Goal: Information Seeking & Learning: Check status

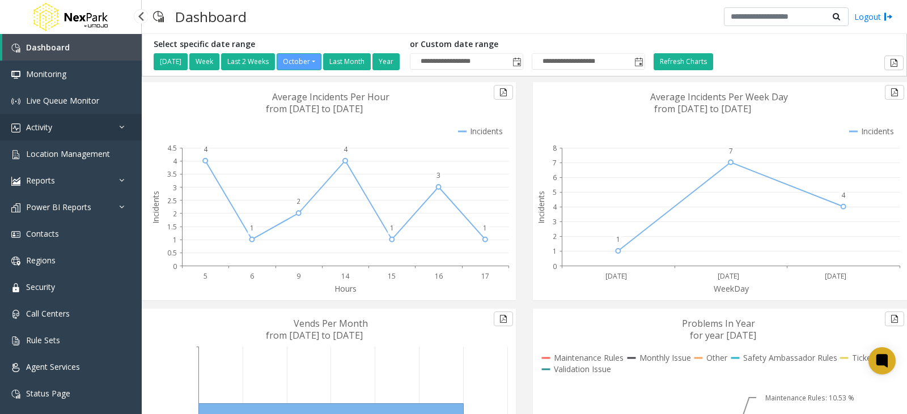
click at [60, 134] on link "Activity" at bounding box center [71, 127] width 142 height 27
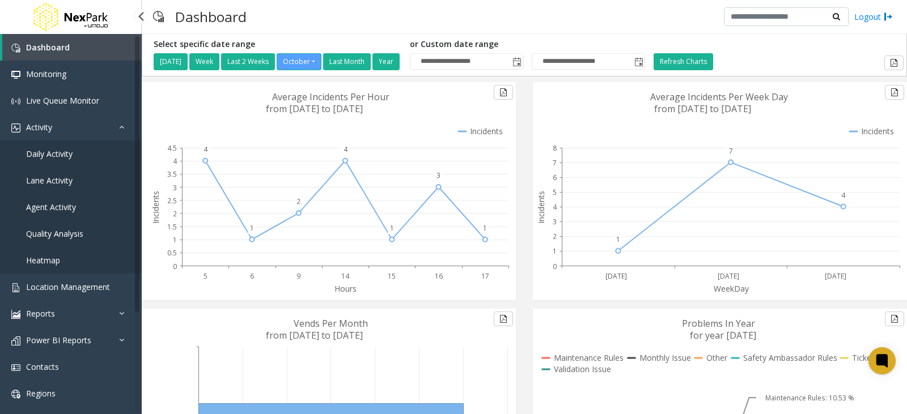
click at [49, 234] on span "Quality Analysis" at bounding box center [54, 233] width 57 height 11
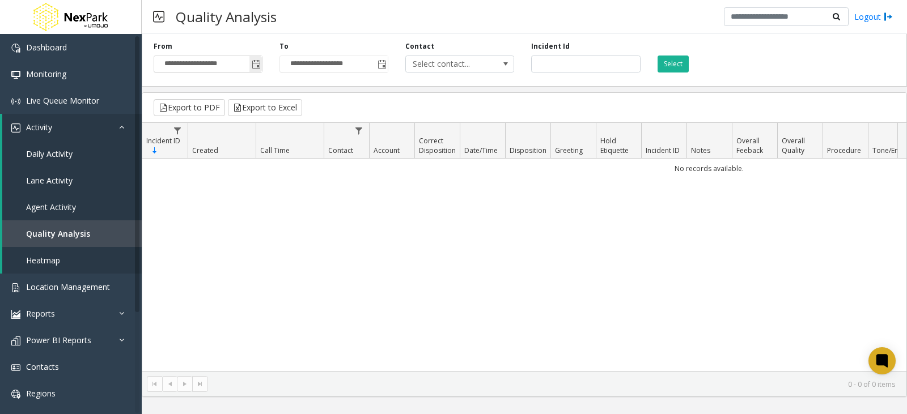
click at [256, 63] on span "Toggle popup" at bounding box center [256, 64] width 9 height 9
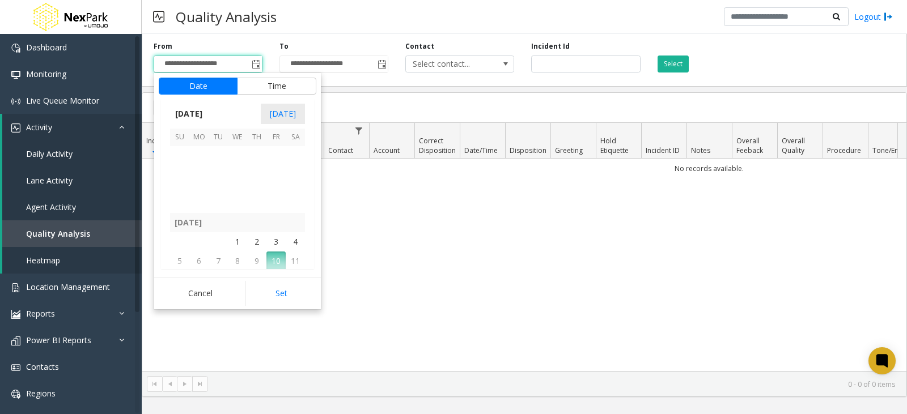
scroll to position [203239, 0]
click at [194, 228] on span "1" at bounding box center [198, 233] width 19 height 19
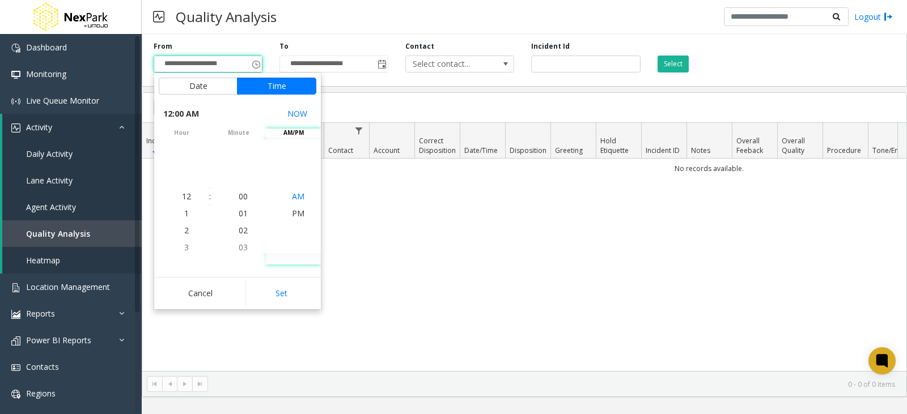
click at [295, 199] on span "AM" at bounding box center [298, 196] width 12 height 11
click at [285, 299] on button "Set" at bounding box center [280, 293] width 71 height 25
type input "**********"
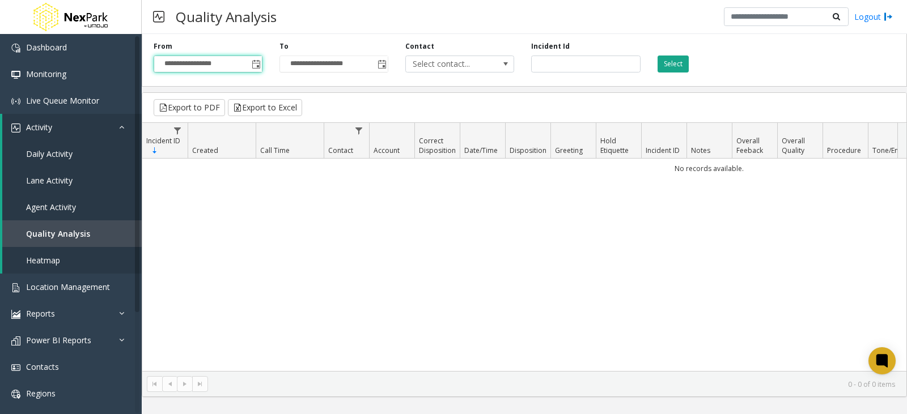
click at [675, 67] on button "Select" at bounding box center [672, 64] width 31 height 17
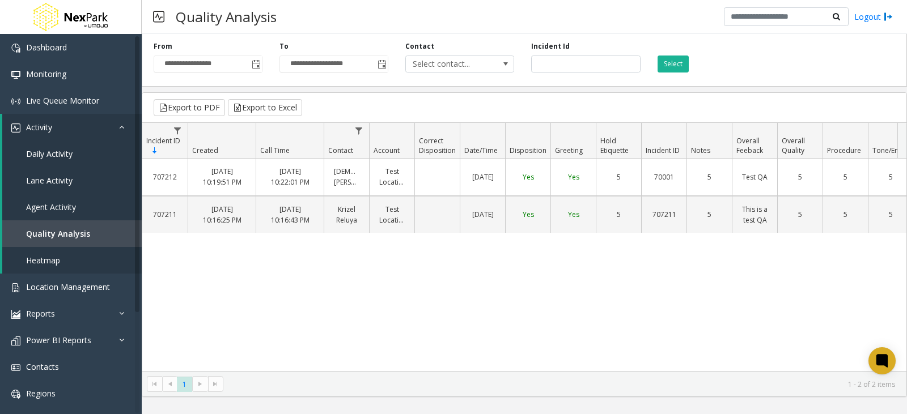
click at [171, 179] on link "707212" at bounding box center [165, 177] width 32 height 16
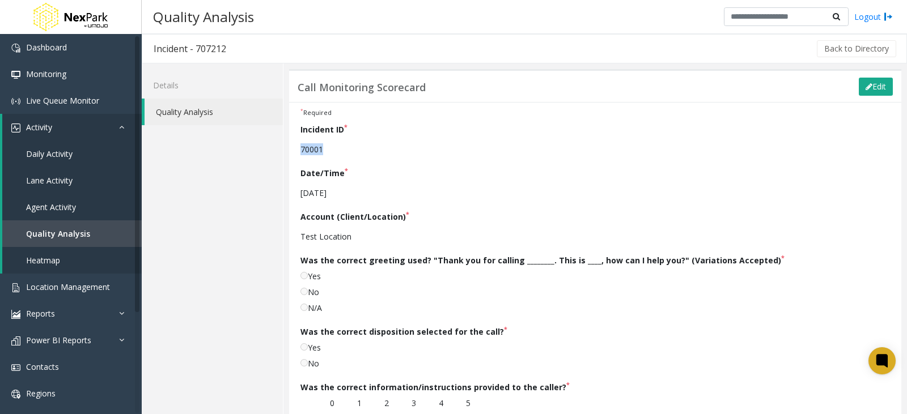
drag, startPoint x: 330, startPoint y: 145, endPoint x: 299, endPoint y: 148, distance: 31.9
drag, startPoint x: 333, startPoint y: 151, endPoint x: 294, endPoint y: 149, distance: 39.7
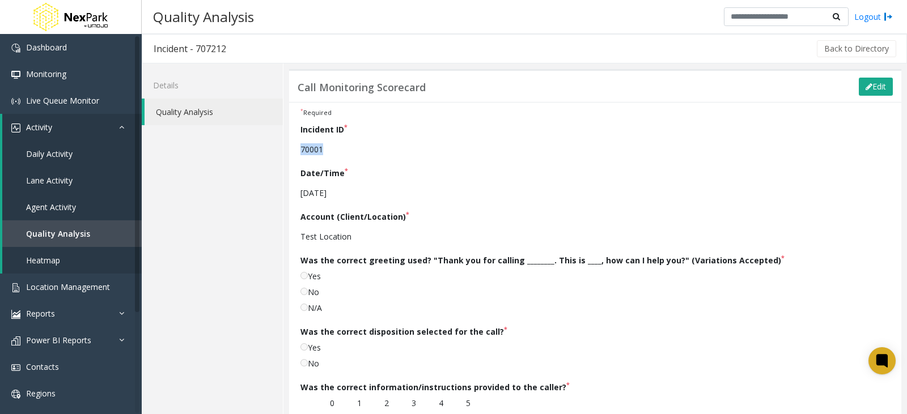
click at [355, 151] on p "70001" at bounding box center [544, 149] width 489 height 20
drag, startPoint x: 245, startPoint y: 51, endPoint x: 187, endPoint y: 58, distance: 58.8
click at [148, 41] on div "Incident - 707212 Back to Directory" at bounding box center [524, 48] width 765 height 29
click at [230, 40] on h3 "Incident - 707212" at bounding box center [189, 49] width 95 height 26
drag, startPoint x: 230, startPoint y: 46, endPoint x: 197, endPoint y: 47, distance: 32.3
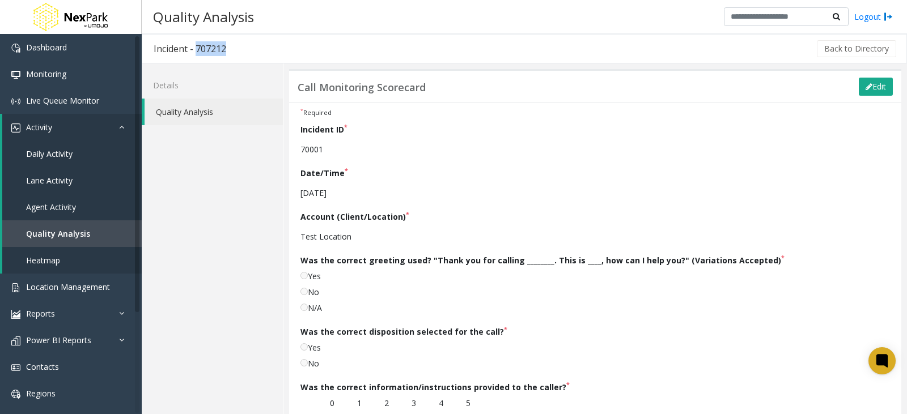
click at [197, 47] on h3 "Incident - 707212" at bounding box center [189, 49] width 95 height 26
drag, startPoint x: 324, startPoint y: 147, endPoint x: 330, endPoint y: 164, distance: 18.1
click at [356, 171] on div "Date/Time * [DATE]" at bounding box center [544, 185] width 489 height 36
click at [62, 199] on link "Agent Activity" at bounding box center [71, 207] width 139 height 27
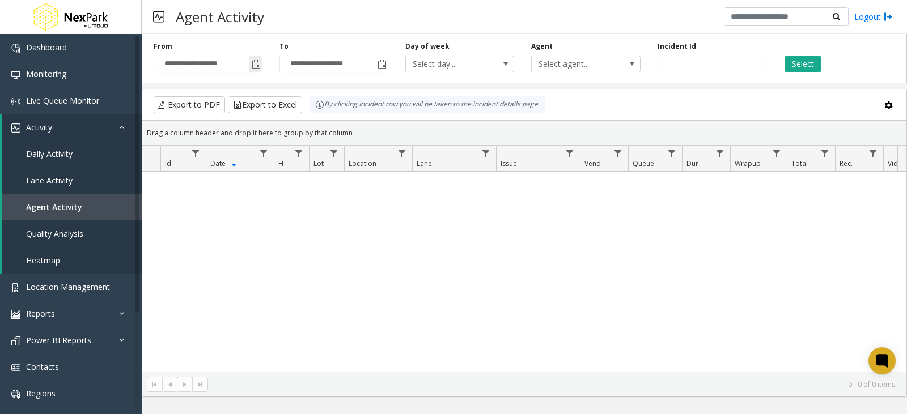
click at [257, 63] on span "Toggle popup" at bounding box center [256, 64] width 9 height 9
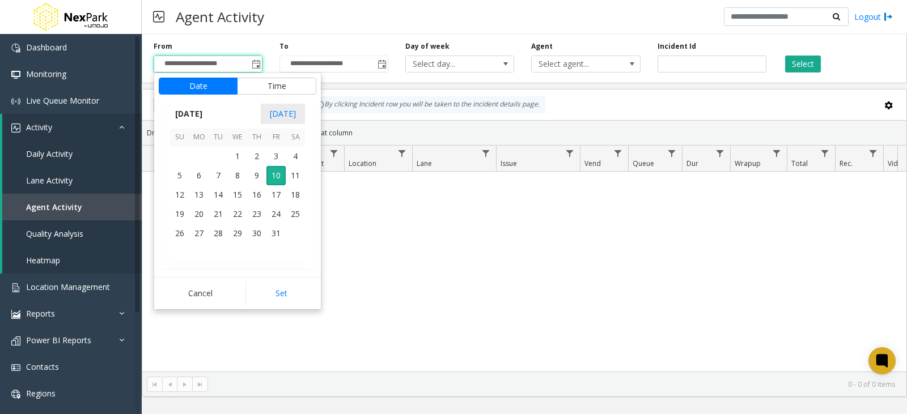
scroll to position [203310, 0]
click at [205, 162] on span "1" at bounding box center [198, 163] width 19 height 19
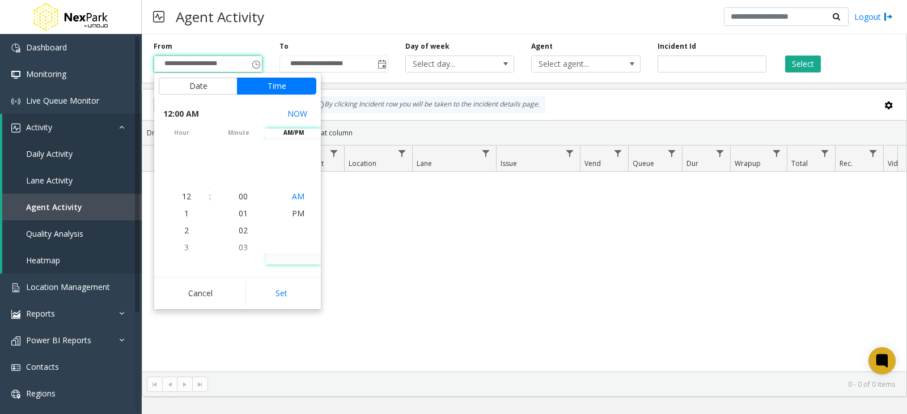
click at [298, 199] on span "AM" at bounding box center [298, 196] width 12 height 11
click at [279, 295] on button "Set" at bounding box center [280, 293] width 71 height 25
type input "**********"
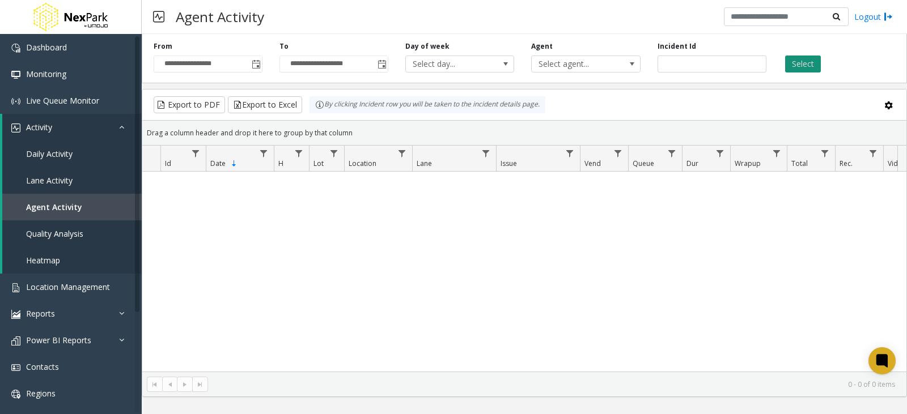
click at [813, 63] on button "Select" at bounding box center [803, 64] width 36 height 17
